Goal: Find specific page/section: Find specific page/section

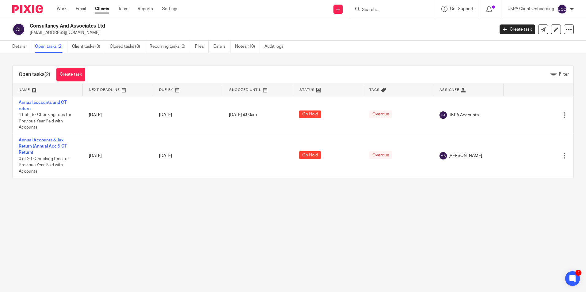
click at [385, 12] on input "Search" at bounding box center [388, 10] width 55 height 6
paste input "Jagmail Claire"
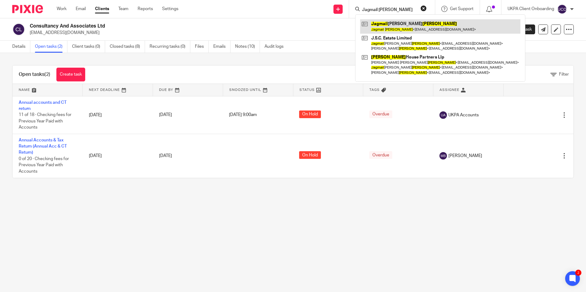
type input "Jagmail Claire"
click at [391, 26] on link at bounding box center [440, 26] width 160 height 14
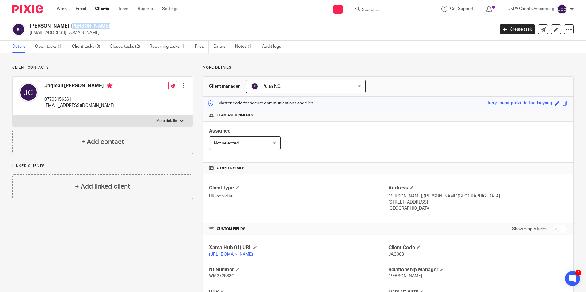
scroll to position [81, 0]
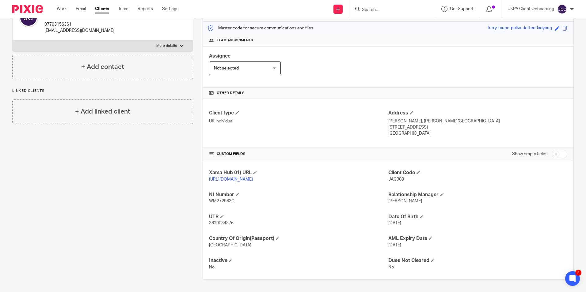
click at [392, 11] on input "Search" at bounding box center [388, 10] width 55 height 6
paste input "hazoor"
type input "hazoor"
click at [381, 27] on link at bounding box center [398, 23] width 76 height 9
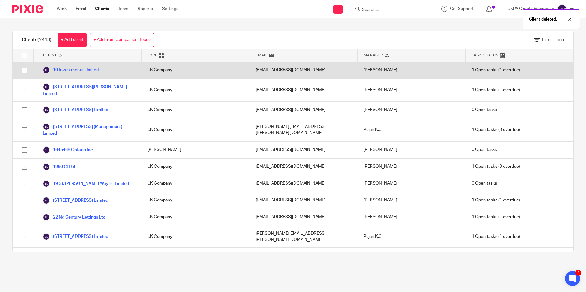
drag, startPoint x: 71, startPoint y: 68, endPoint x: 81, endPoint y: 68, distance: 9.2
click at [71, 68] on link "10 Investments Limited" at bounding box center [71, 69] width 56 height 7
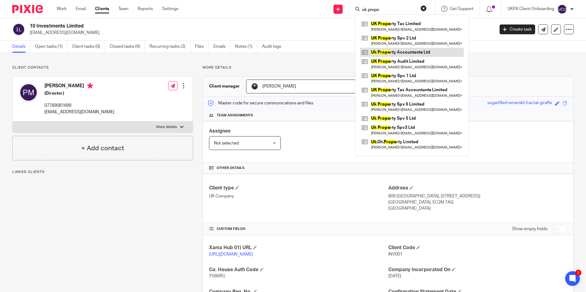
type input "uk prope"
click at [410, 53] on link at bounding box center [412, 52] width 104 height 9
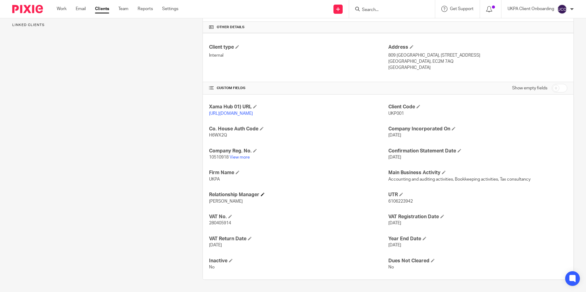
scroll to position [147, 0]
click at [215, 157] on span "10510918" at bounding box center [219, 157] width 20 height 4
copy p "10510918"
click at [222, 155] on p "10510918 View more" at bounding box center [298, 157] width 179 height 6
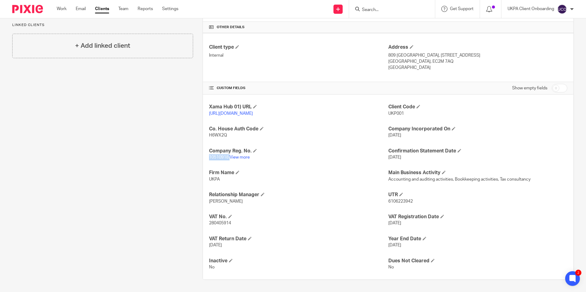
click at [222, 155] on p "10510918 View more" at bounding box center [298, 157] width 179 height 6
click at [237, 156] on link "View more" at bounding box center [239, 157] width 20 height 4
